Goal: Find specific page/section: Find specific page/section

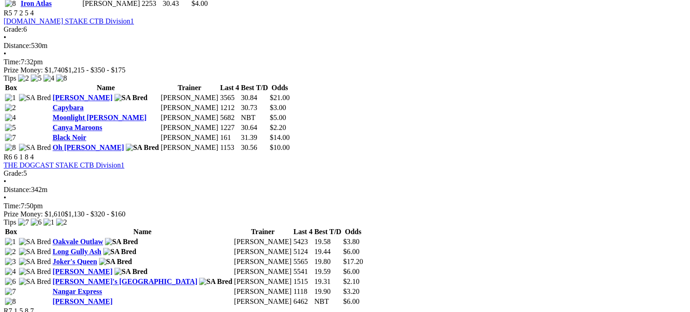
scroll to position [995, 0]
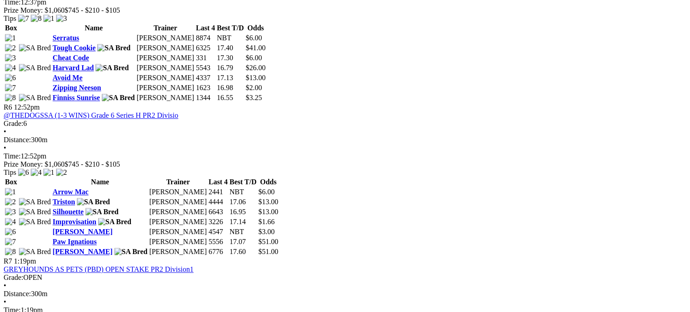
scroll to position [1085, 0]
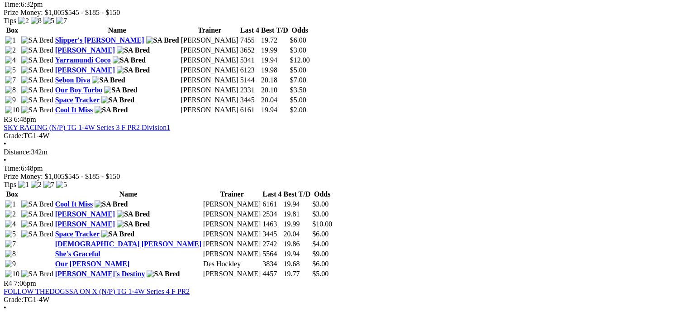
scroll to position [678, 0]
